Goal: Information Seeking & Learning: Learn about a topic

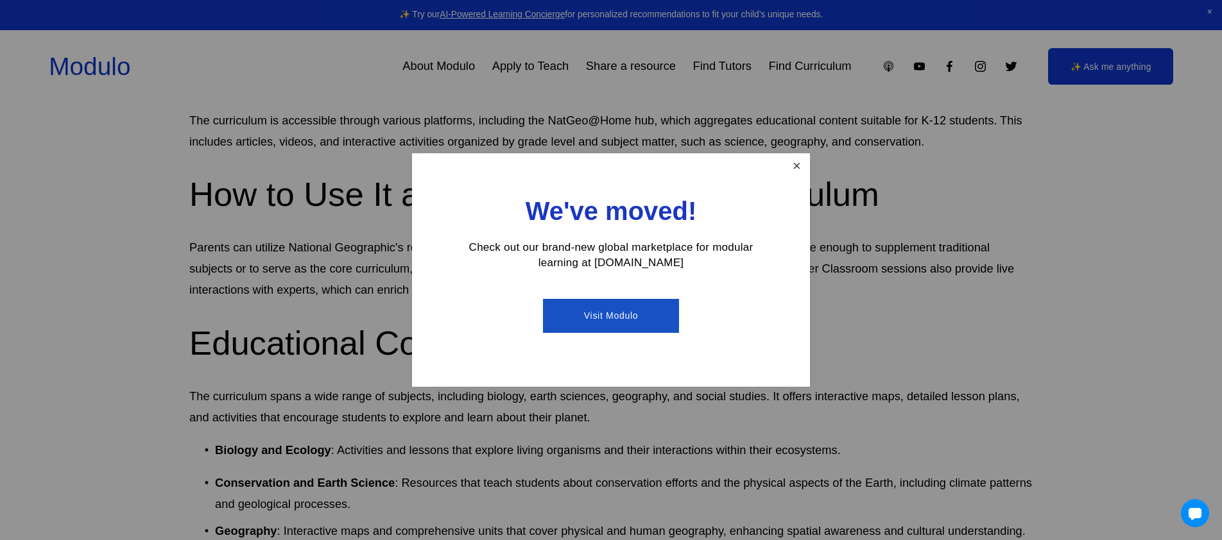
click at [800, 166] on link "Close" at bounding box center [796, 166] width 22 height 22
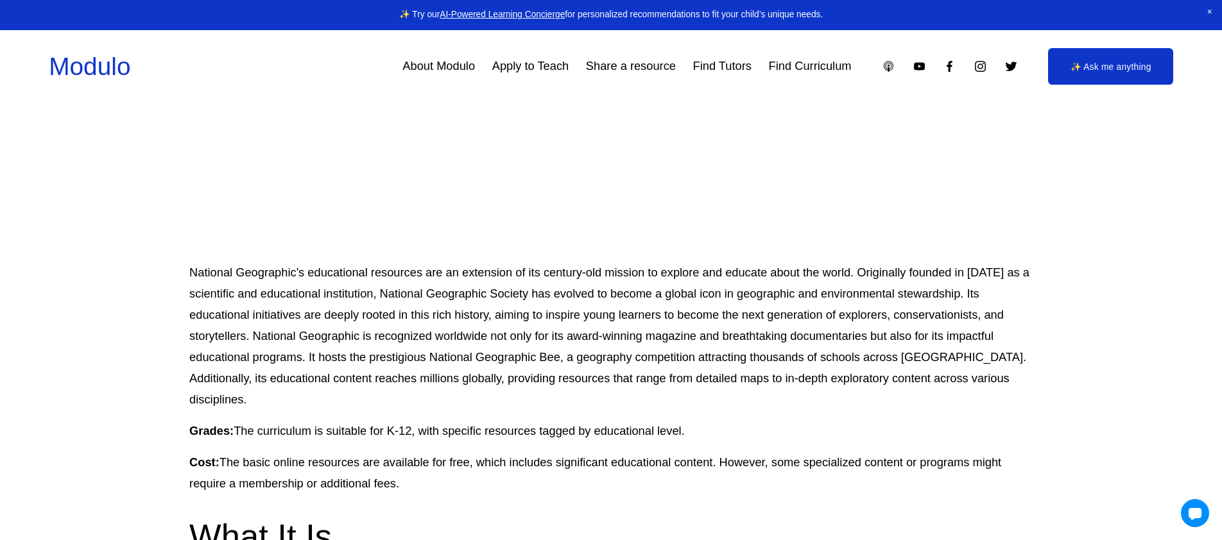
scroll to position [389, 0]
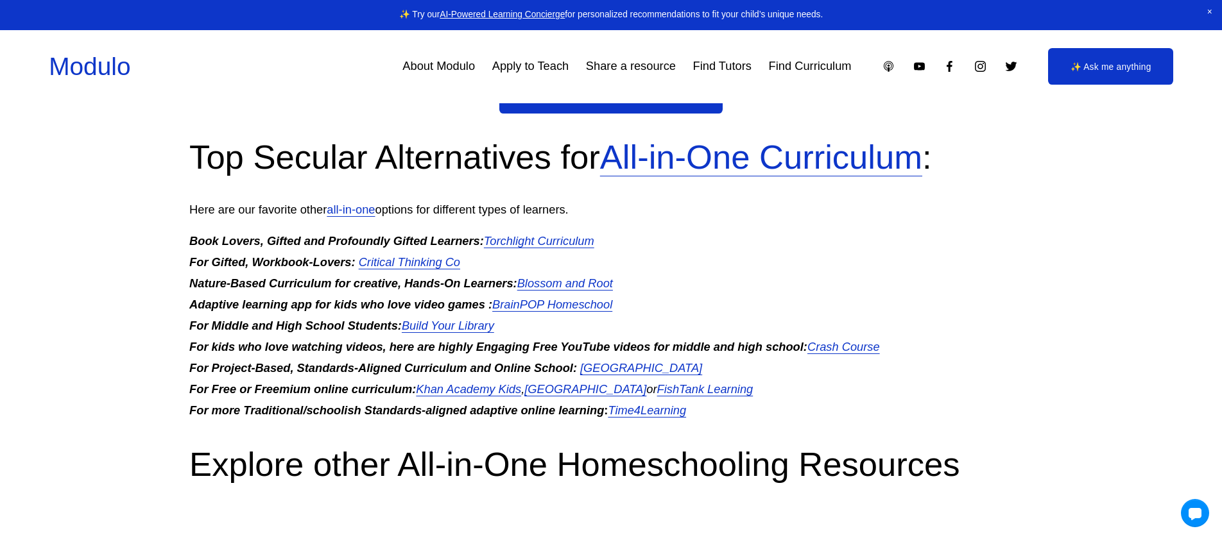
scroll to position [3147, 0]
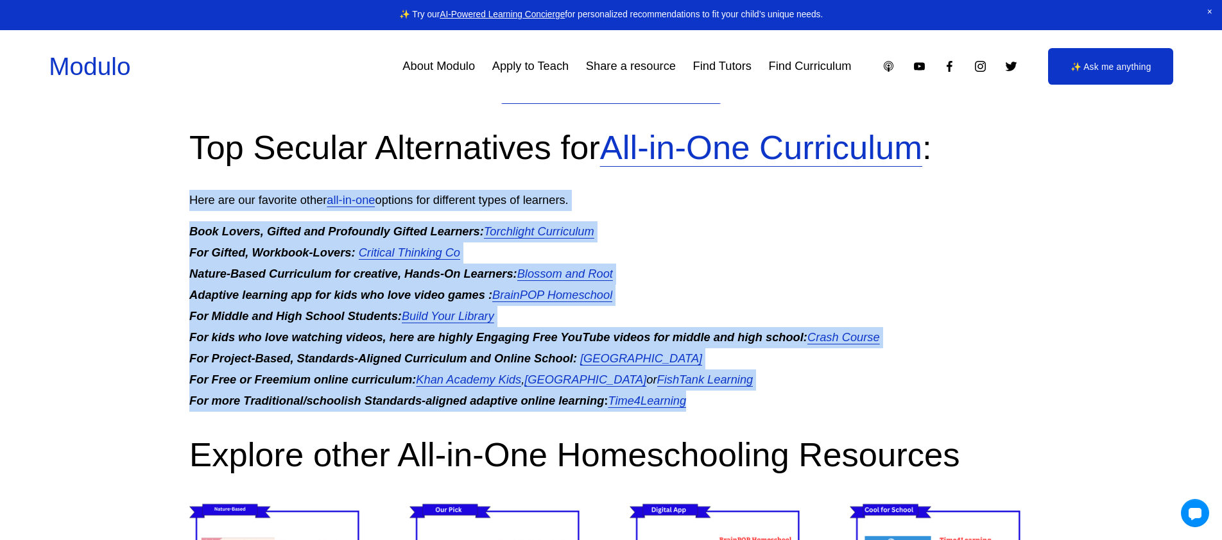
drag, startPoint x: 715, startPoint y: 415, endPoint x: 141, endPoint y: 213, distance: 609.5
click at [141, 213] on article "National Geographic Education All In One Social Studies [DATE] Written By [PERS…" at bounding box center [611, 209] width 1222 height 6498
copy div "Here are our favorite other all-in-one options for different types of learners.…"
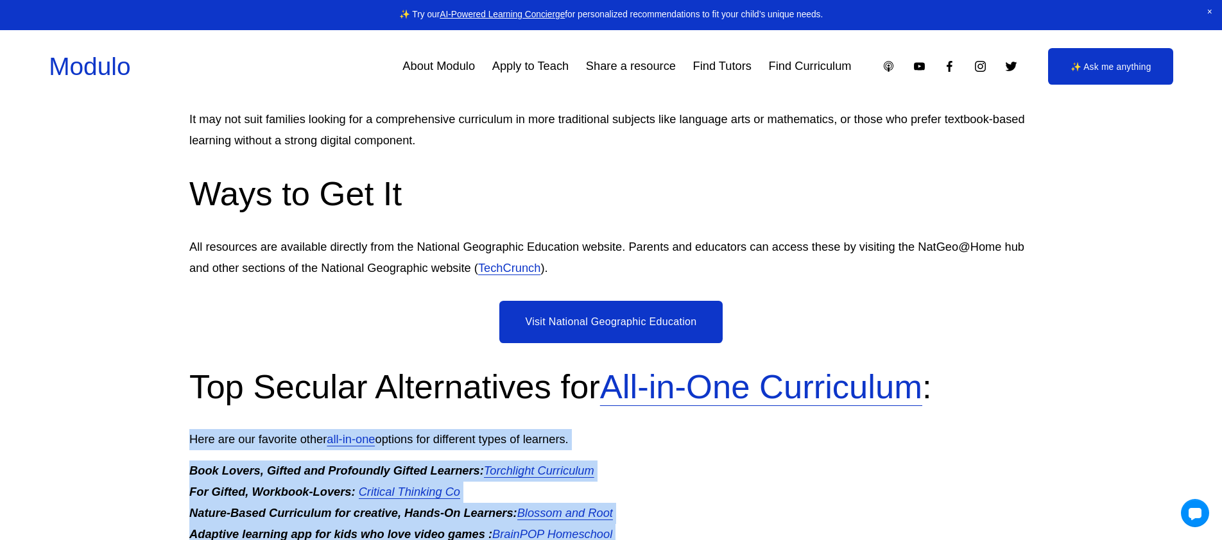
scroll to position [2924, 0]
